Goal: Check status

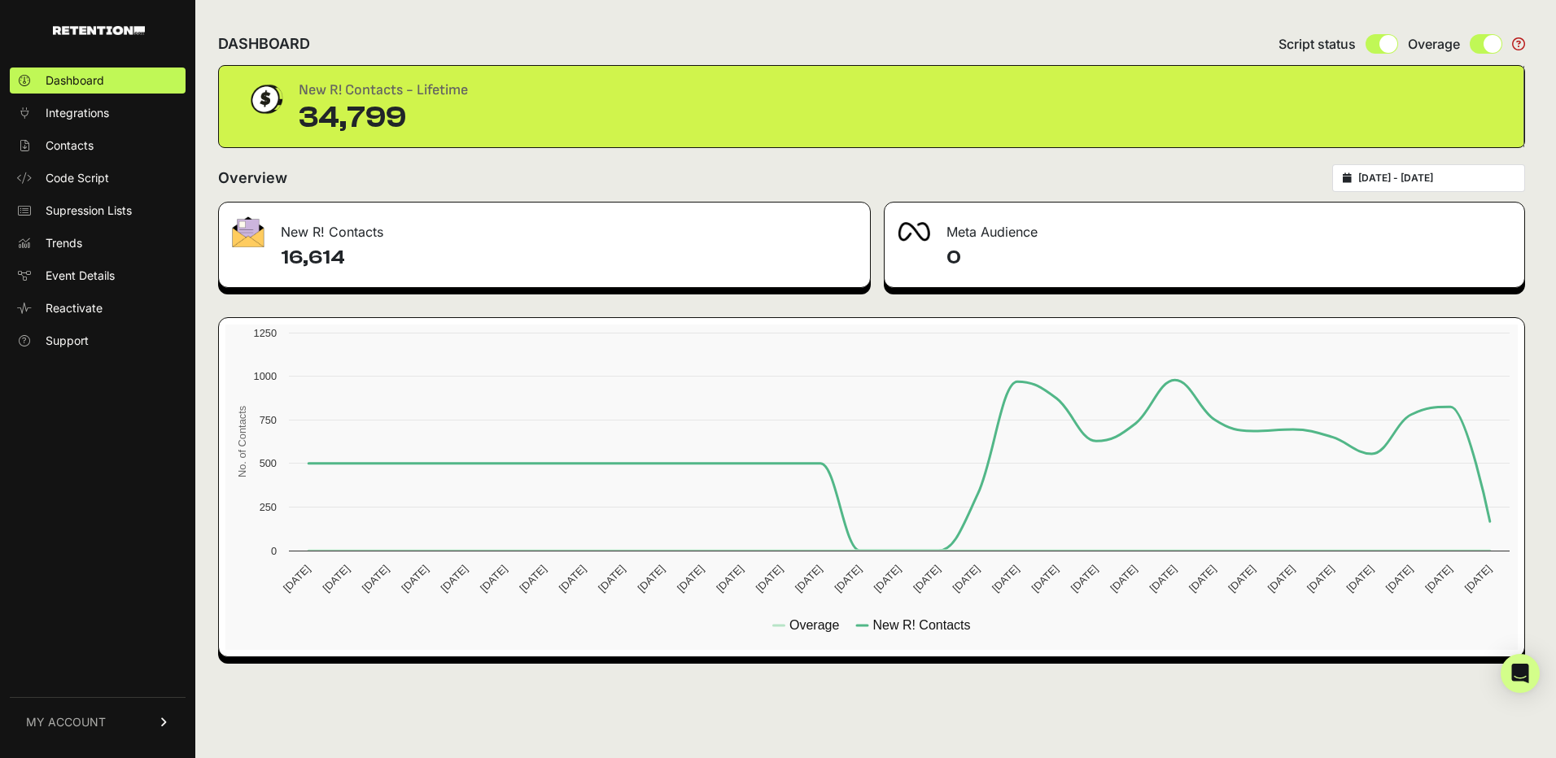
click at [675, 181] on div "Overview [DATE] - [DATE]" at bounding box center [871, 178] width 1307 height 28
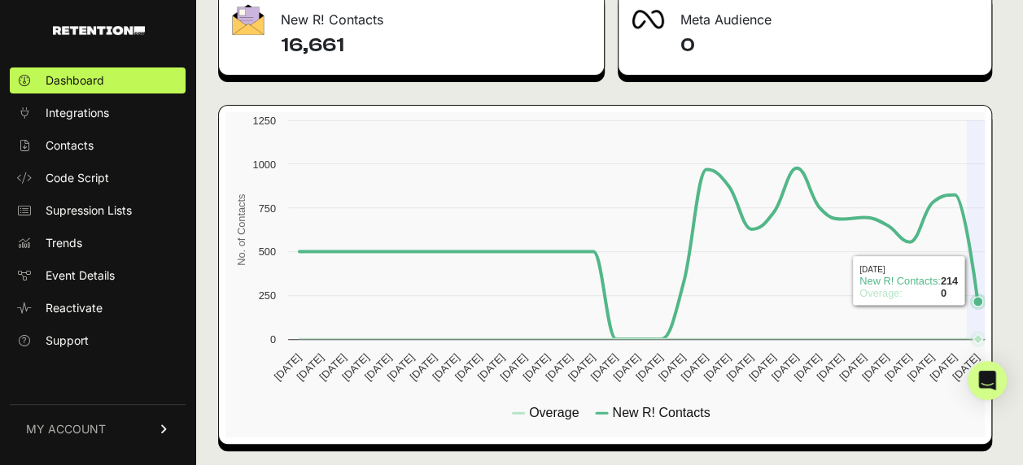
scroll to position [212, 0]
